Goal: Transaction & Acquisition: Purchase product/service

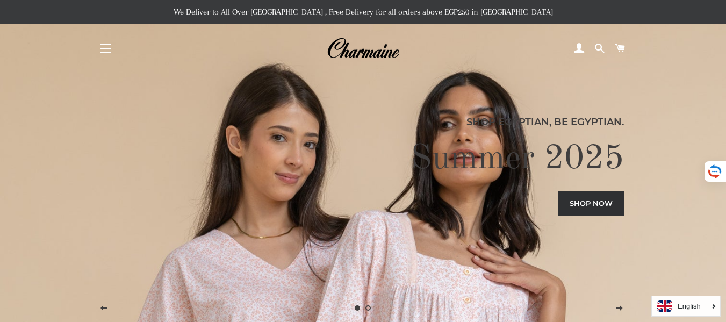
click at [106, 47] on button "Site navigation" at bounding box center [105, 48] width 27 height 27
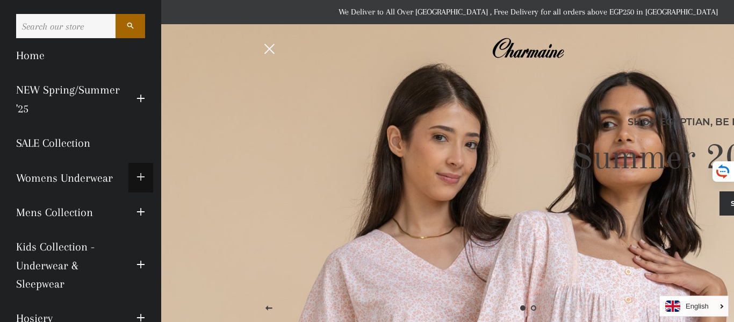
click at [137, 181] on span "button" at bounding box center [141, 177] width 9 height 13
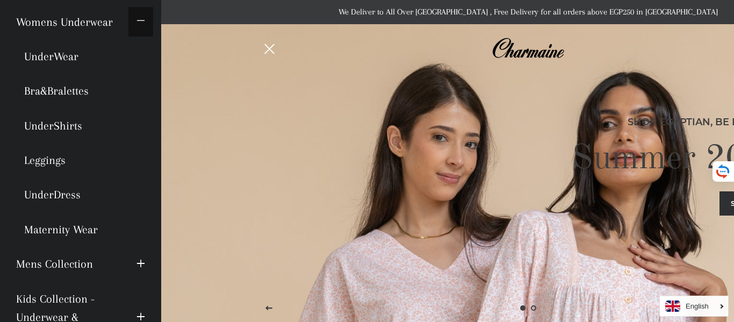
scroll to position [156, 0]
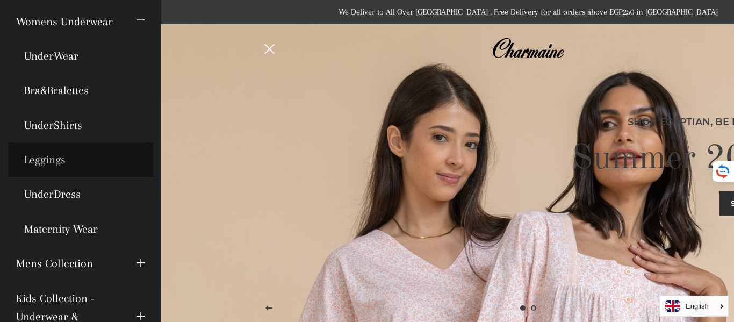
click at [37, 159] on link "Leggings" at bounding box center [80, 159] width 145 height 34
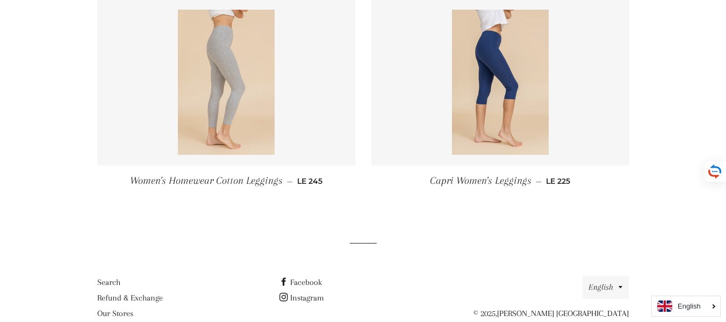
scroll to position [213, 0]
click at [248, 118] on img at bounding box center [226, 81] width 97 height 145
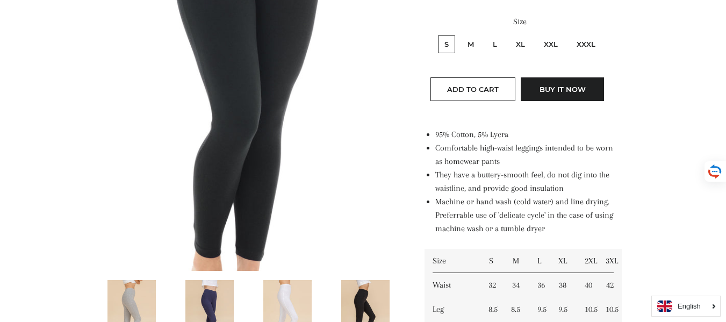
scroll to position [301, 0]
click at [519, 49] on label "XL" at bounding box center [521, 44] width 22 height 18
click at [509, 34] on input "XL" at bounding box center [508, 33] width 1 height 1
radio input "true"
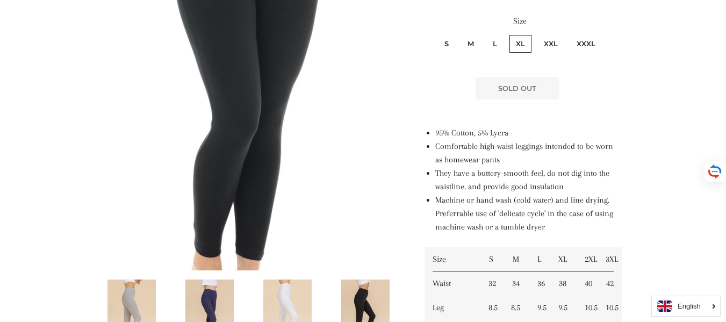
click at [563, 44] on label "XXL" at bounding box center [551, 44] width 27 height 18
click at [536, 34] on input "XXL" at bounding box center [536, 33] width 1 height 1
radio input "true"
click at [498, 43] on label "L" at bounding box center [494, 44] width 17 height 18
click at [485, 34] on input "L" at bounding box center [485, 33] width 1 height 1
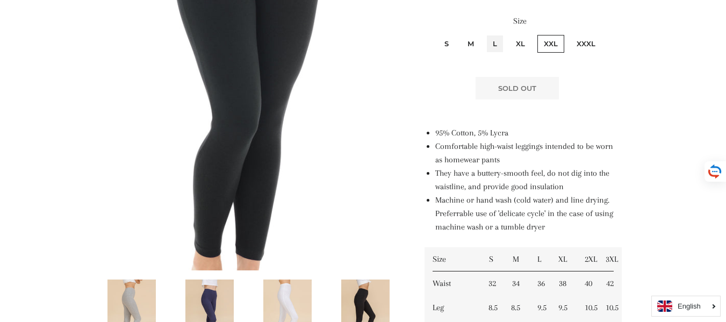
radio input "true"
click at [474, 45] on label "M" at bounding box center [470, 44] width 19 height 18
click at [460, 34] on input "M" at bounding box center [460, 33] width 1 height 1
radio input "true"
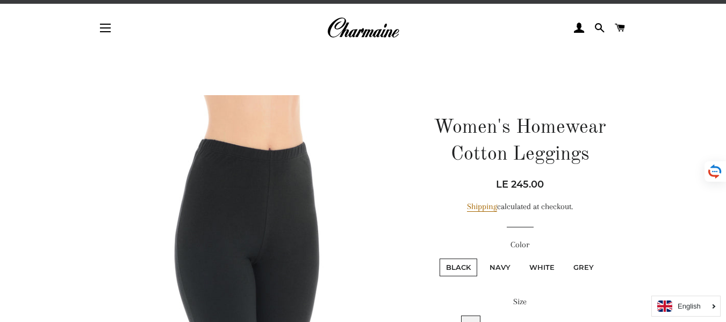
scroll to position [23, 0]
